Goal: Book appointment/travel/reservation

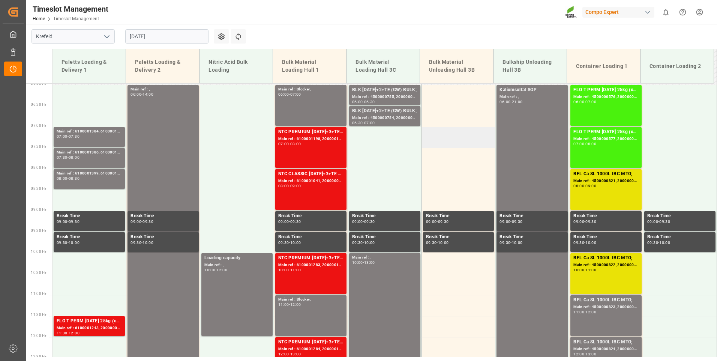
scroll to position [245, 0]
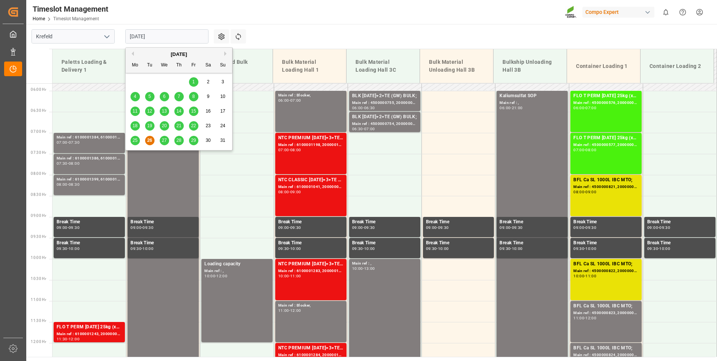
click at [182, 34] on input "[DATE]" at bounding box center [166, 36] width 83 height 14
click at [162, 143] on div "27" at bounding box center [164, 140] width 9 height 9
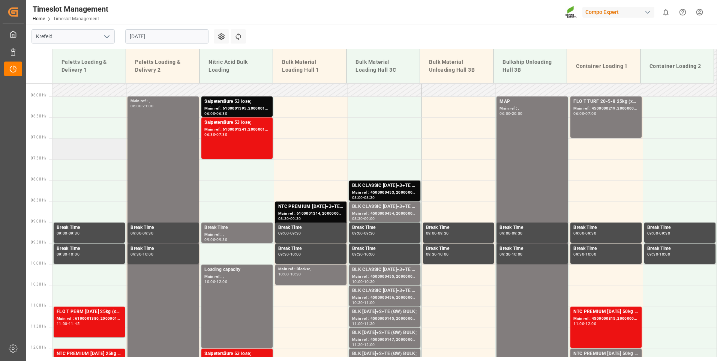
scroll to position [207, 0]
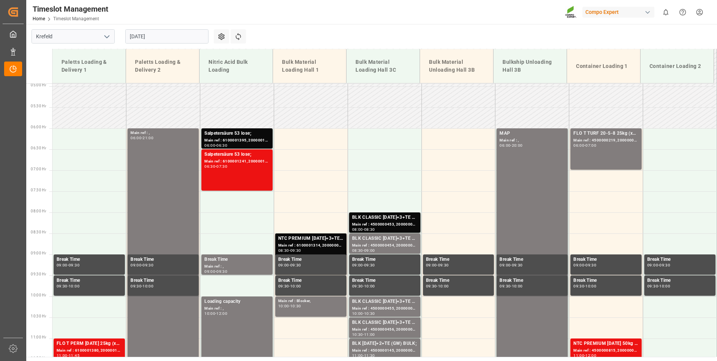
click at [164, 34] on input "[DATE]" at bounding box center [166, 36] width 83 height 14
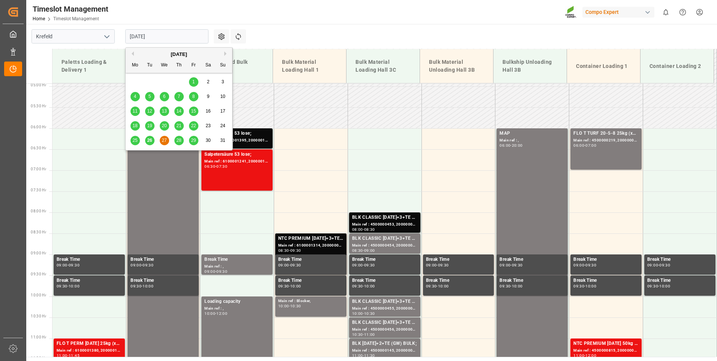
click at [177, 138] on span "28" at bounding box center [178, 140] width 5 height 5
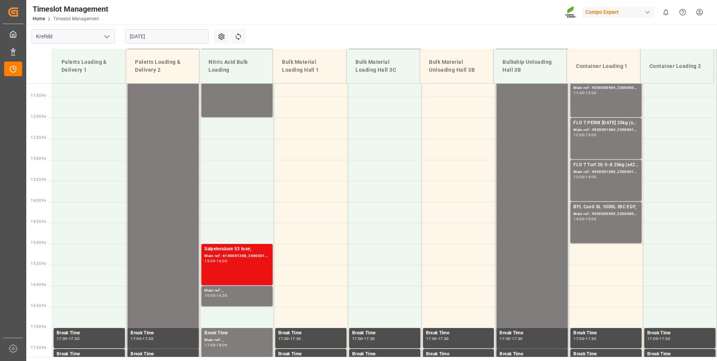
scroll to position [507, 0]
